Goal: Use online tool/utility: Use online tool/utility

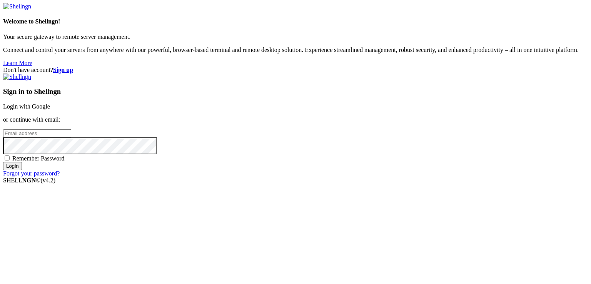
click at [50, 108] on link "Login with Google" at bounding box center [26, 106] width 47 height 7
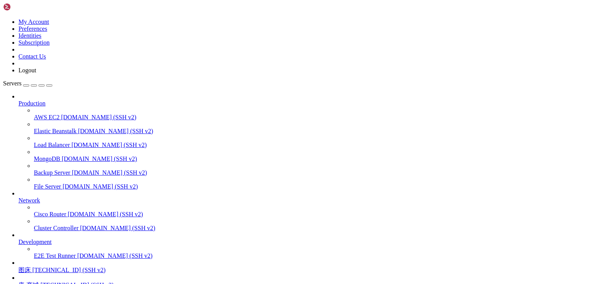
scroll to position [67, 0]
click at [65, 282] on span "[TECHNICAL_ID] (SSH v2)" at bounding box center [76, 285] width 73 height 7
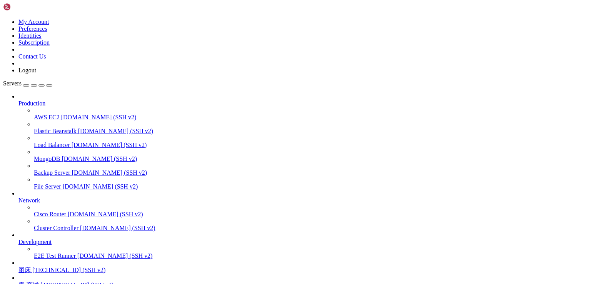
scroll to position [3, 1]
drag, startPoint x: 66, startPoint y: 651, endPoint x: 188, endPoint y: 652, distance: 122.7
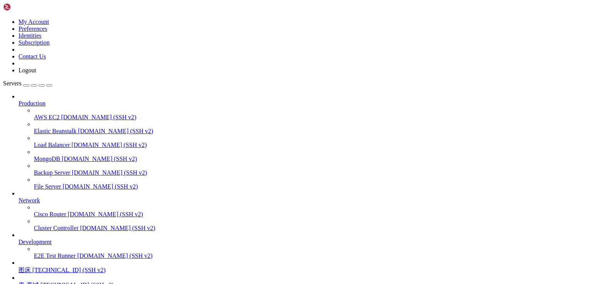
drag, startPoint x: 65, startPoint y: 652, endPoint x: 190, endPoint y: 653, distance: 125.0
